Goal: Complete application form

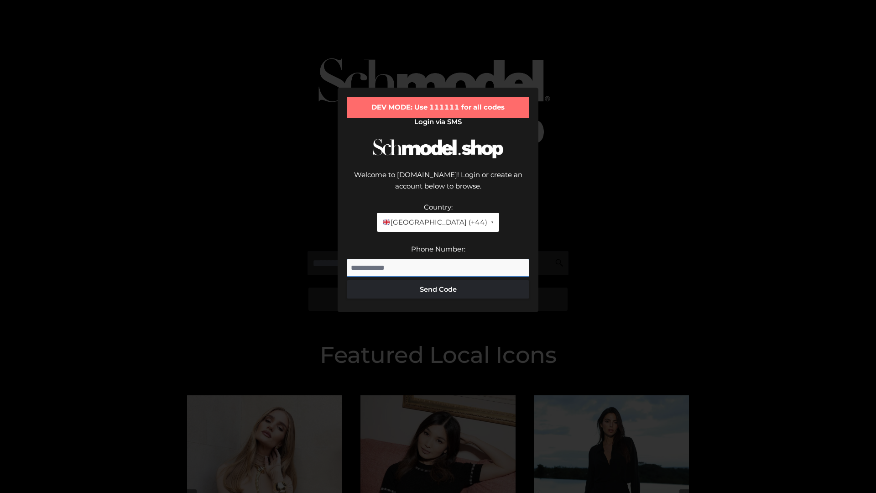
click at [438, 259] on input "Phone Number:" at bounding box center [438, 268] width 183 height 18
type input "**********"
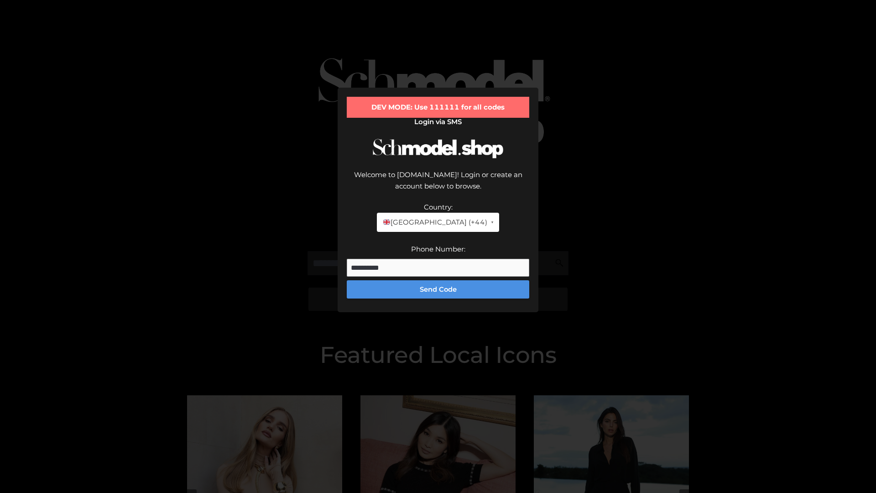
click at [438, 280] on button "Send Code" at bounding box center [438, 289] width 183 height 18
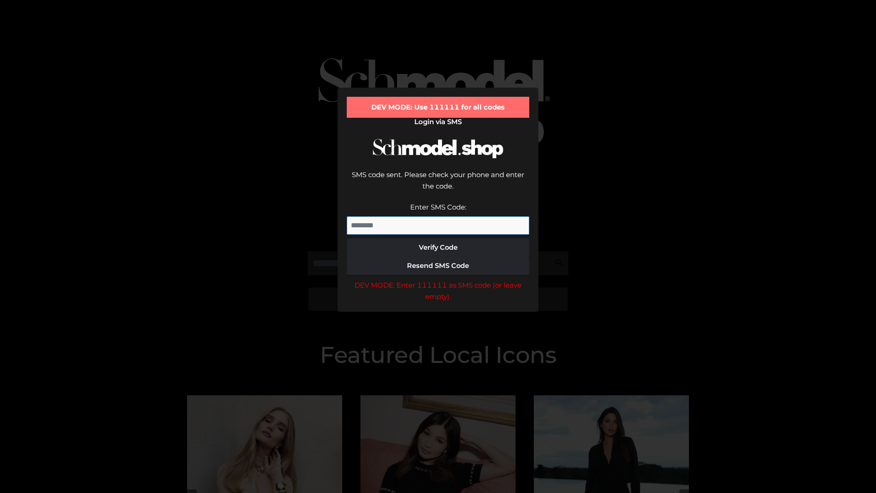
click at [438, 216] on input "Enter SMS Code:" at bounding box center [438, 225] width 183 height 18
type input "******"
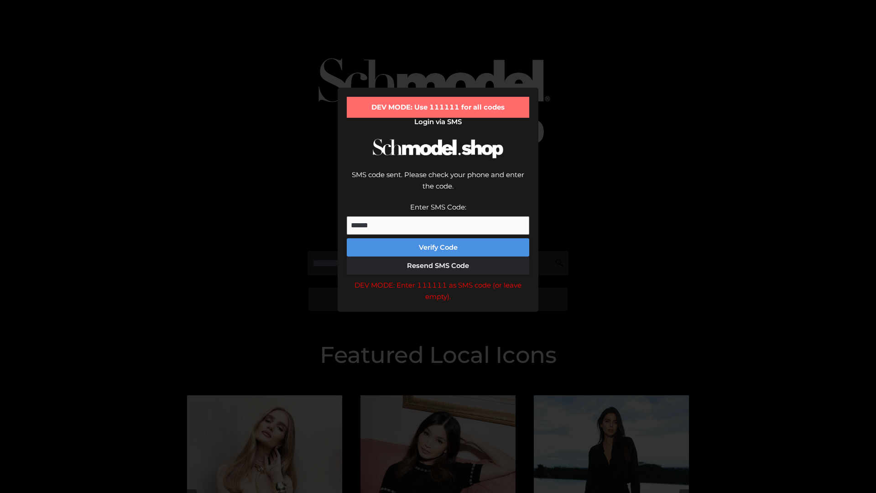
click at [438, 238] on button "Verify Code" at bounding box center [438, 247] width 183 height 18
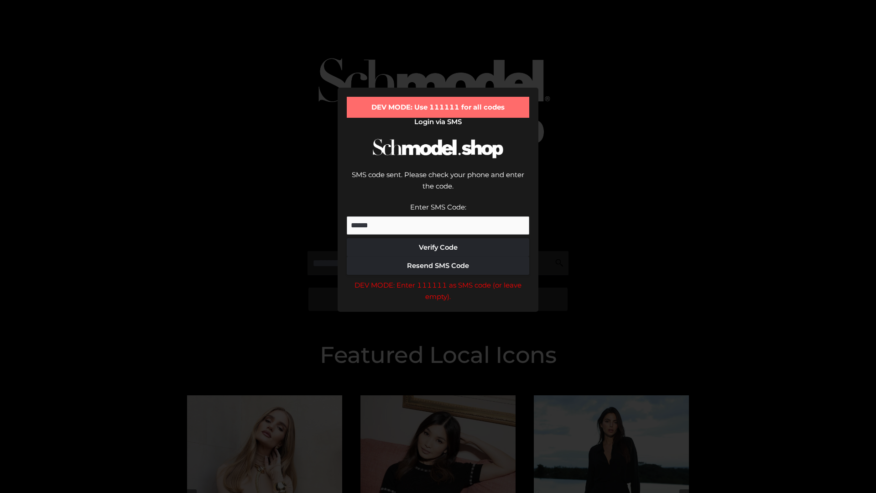
click at [438, 279] on div "DEV MODE: Enter 111111 as SMS code (or leave empty)." at bounding box center [438, 290] width 183 height 23
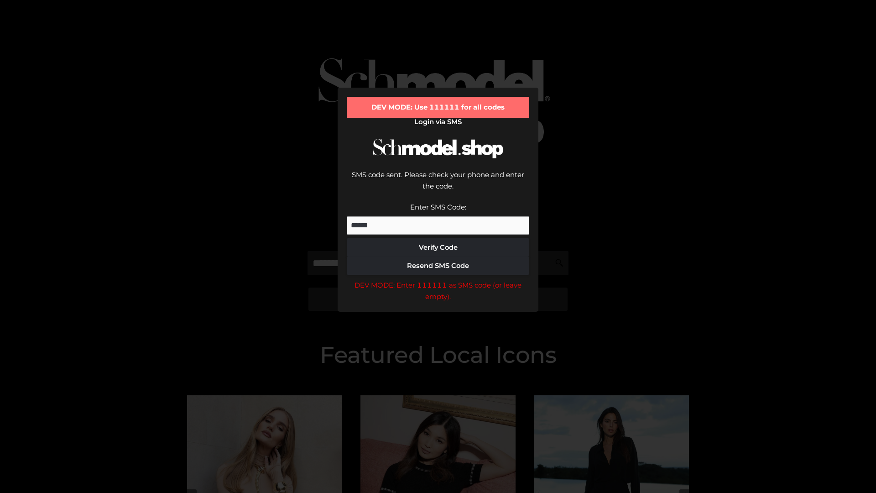
click at [438, 279] on div "DEV MODE: Enter 111111 as SMS code (or leave empty)." at bounding box center [438, 290] width 183 height 23
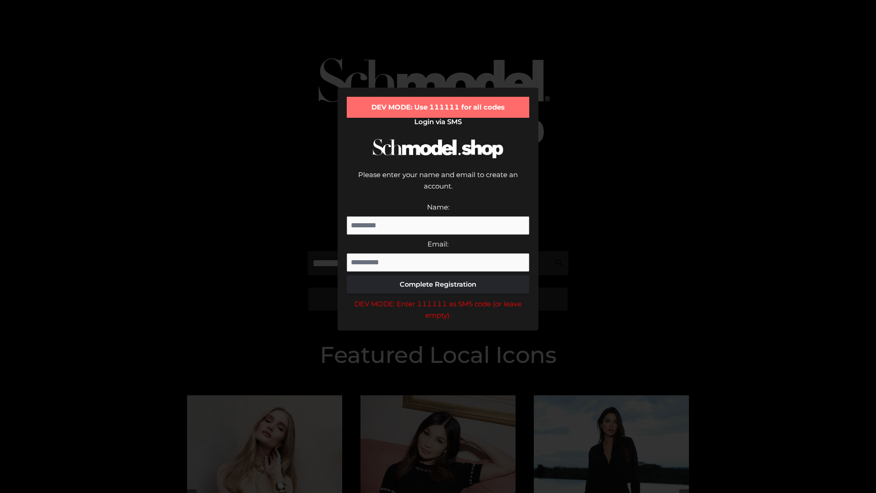
click at [438, 298] on div "DEV MODE: Enter 111111 as SMS code (or leave empty)." at bounding box center [438, 309] width 183 height 23
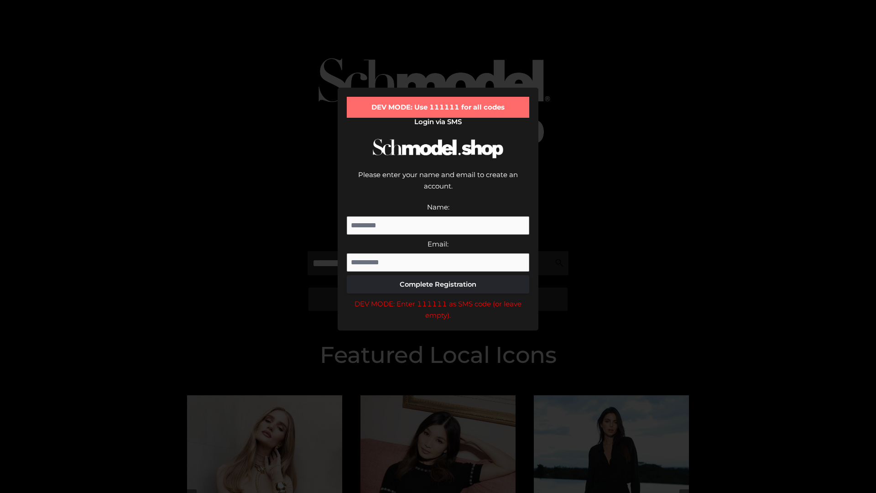
click at [438, 298] on div "DEV MODE: Enter 111111 as SMS code (or leave empty)." at bounding box center [438, 309] width 183 height 23
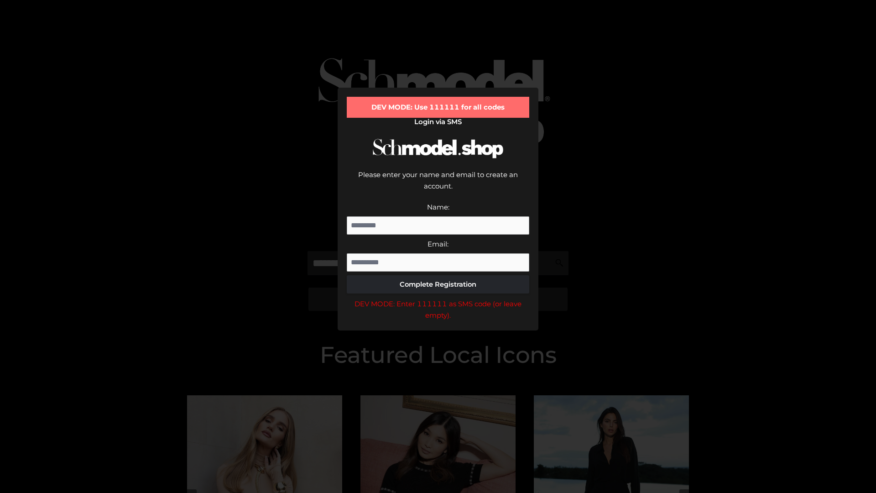
click at [438, 298] on div "DEV MODE: Enter 111111 as SMS code (or leave empty)." at bounding box center [438, 309] width 183 height 23
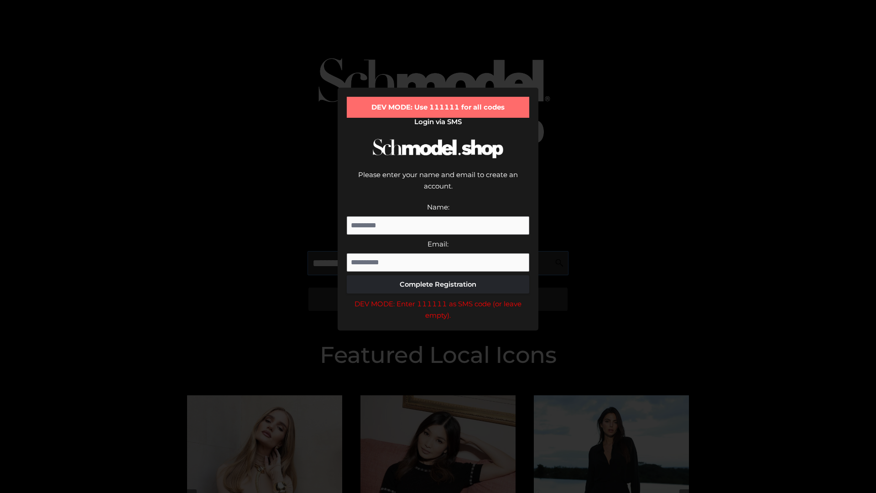
scroll to position [0, 14]
click at [438, 298] on div "DEV MODE: Enter 111111 as SMS code (or leave empty)." at bounding box center [438, 309] width 183 height 23
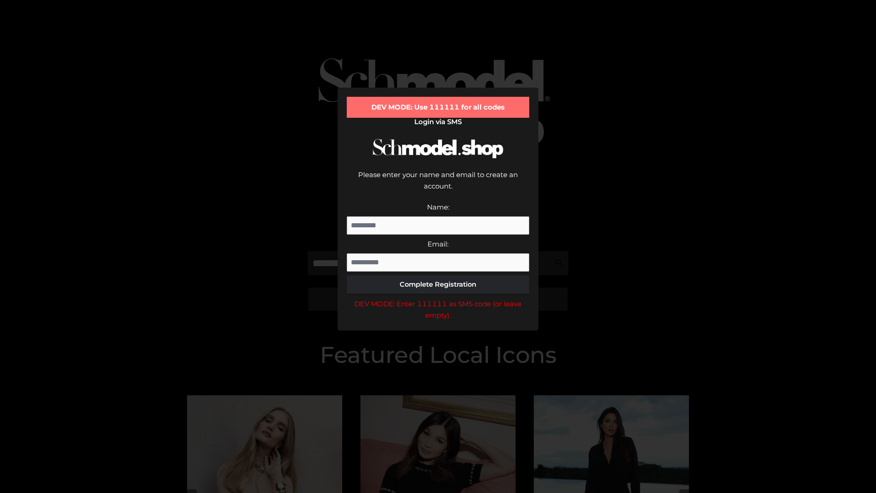
click at [438, 298] on div "DEV MODE: Enter 111111 as SMS code (or leave empty)." at bounding box center [438, 309] width 183 height 23
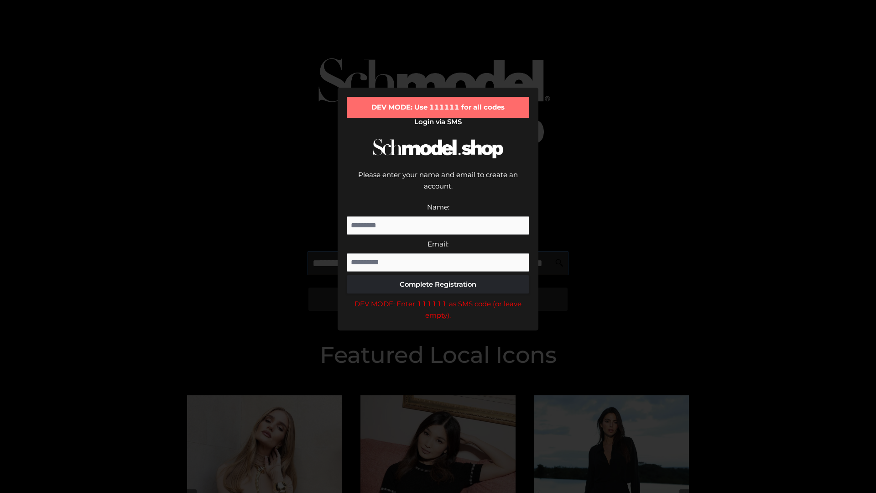
scroll to position [0, 67]
click at [438, 298] on div "DEV MODE: Enter 111111 as SMS code (or leave empty)." at bounding box center [438, 309] width 183 height 23
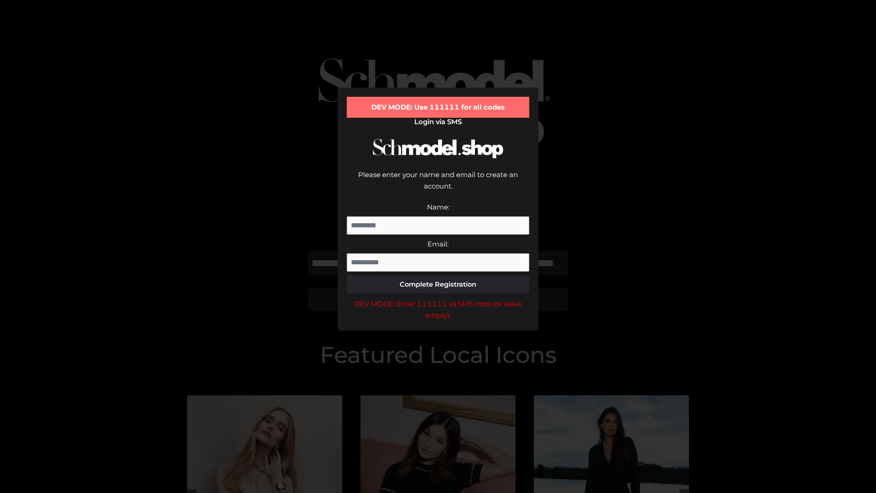
click at [438, 298] on div "DEV MODE: Enter 111111 as SMS code (or leave empty)." at bounding box center [438, 309] width 183 height 23
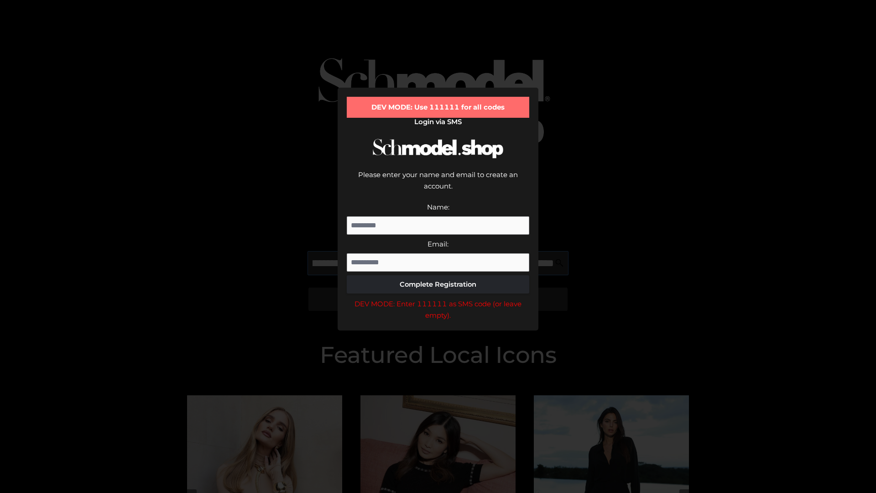
scroll to position [0, 122]
click at [438, 298] on div "DEV MODE: Enter 111111 as SMS code (or leave empty)." at bounding box center [438, 309] width 183 height 23
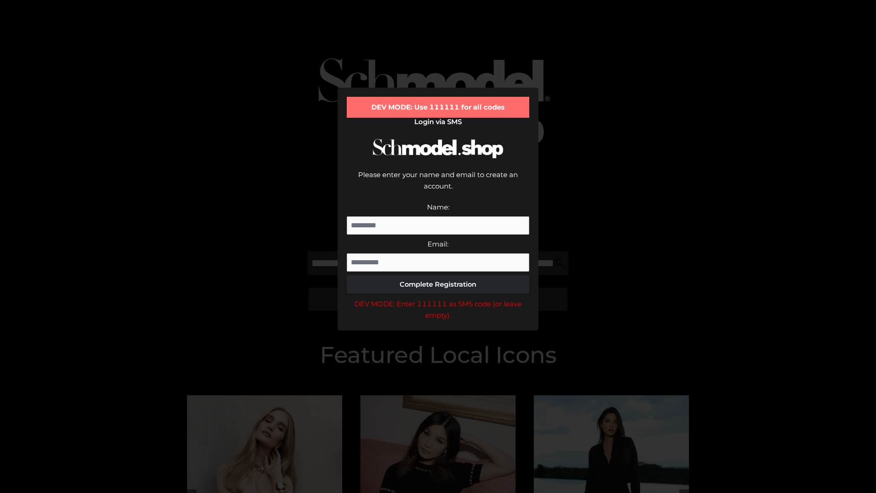
click at [438, 298] on div "DEV MODE: Enter 111111 as SMS code (or leave empty)." at bounding box center [438, 309] width 183 height 23
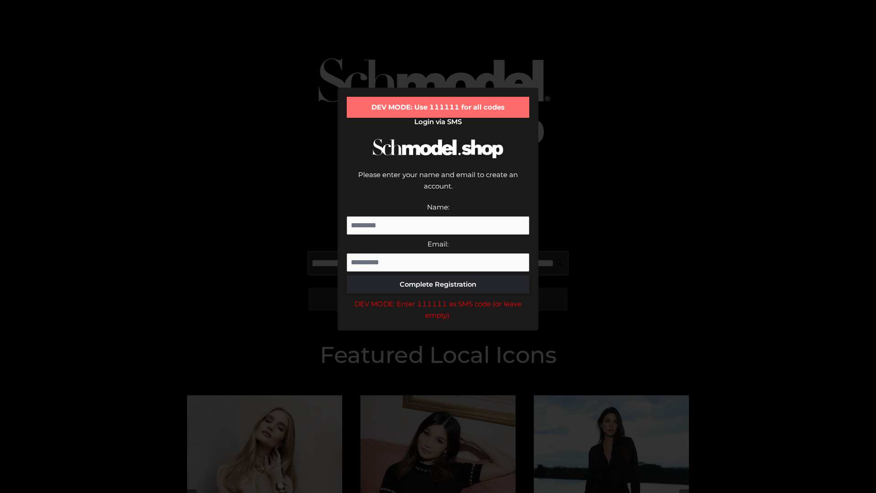
scroll to position [0, 179]
click at [438, 298] on div "DEV MODE: Enter 111111 as SMS code (or leave empty)." at bounding box center [438, 309] width 183 height 23
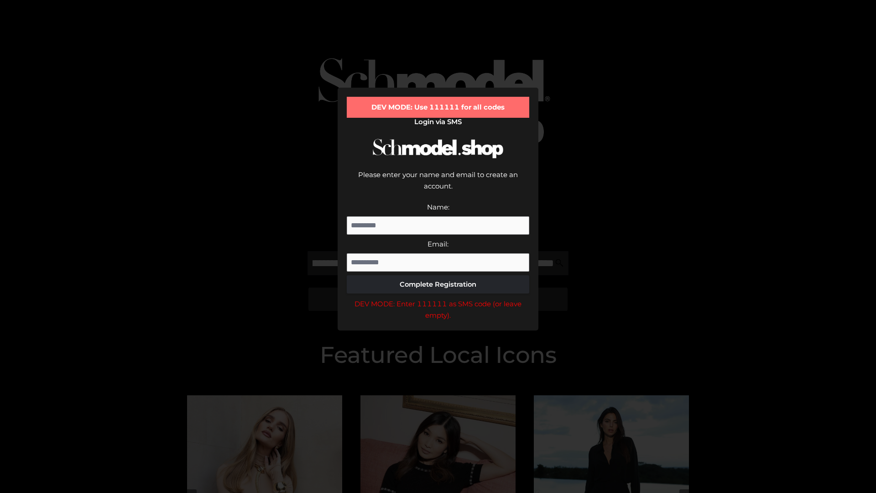
click at [438, 298] on div "DEV MODE: Enter 111111 as SMS code (or leave empty)." at bounding box center [438, 309] width 183 height 23
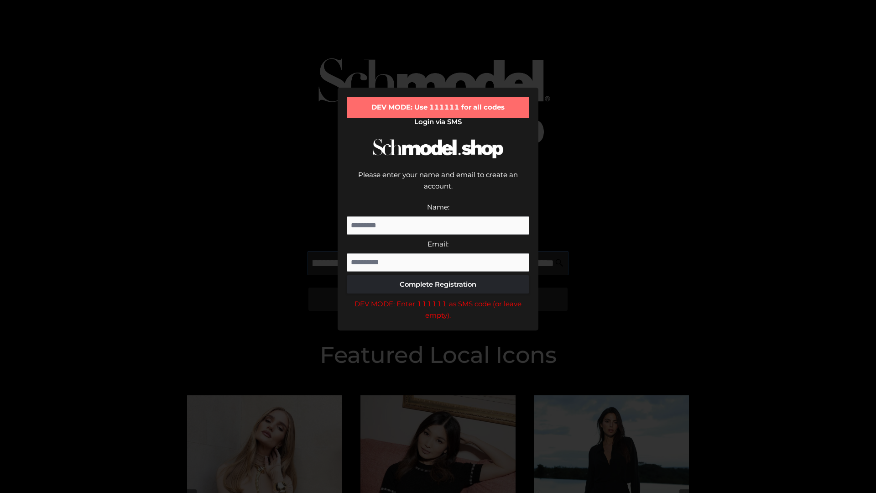
scroll to position [0, 232]
click at [438, 298] on div "DEV MODE: Enter 111111 as SMS code (or leave empty)." at bounding box center [438, 309] width 183 height 23
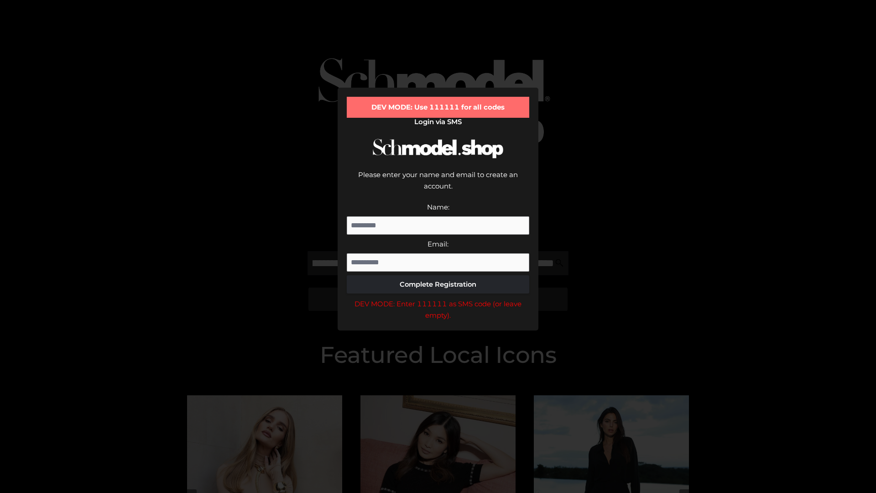
click at [438, 298] on div "DEV MODE: Enter 111111 as SMS code (or leave empty)." at bounding box center [438, 309] width 183 height 23
type input "**********"
